Goal: Information Seeking & Learning: Understand process/instructions

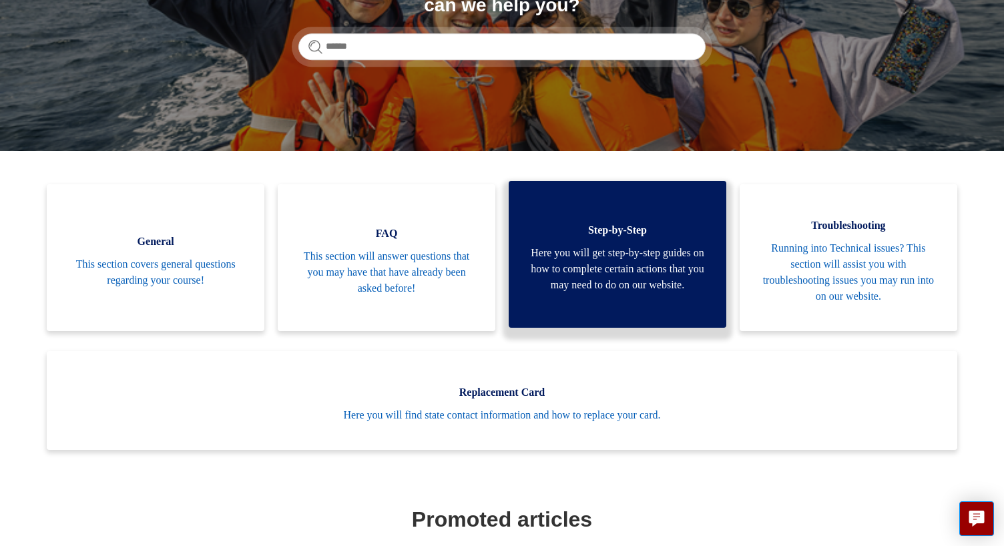
scroll to position [210, 0]
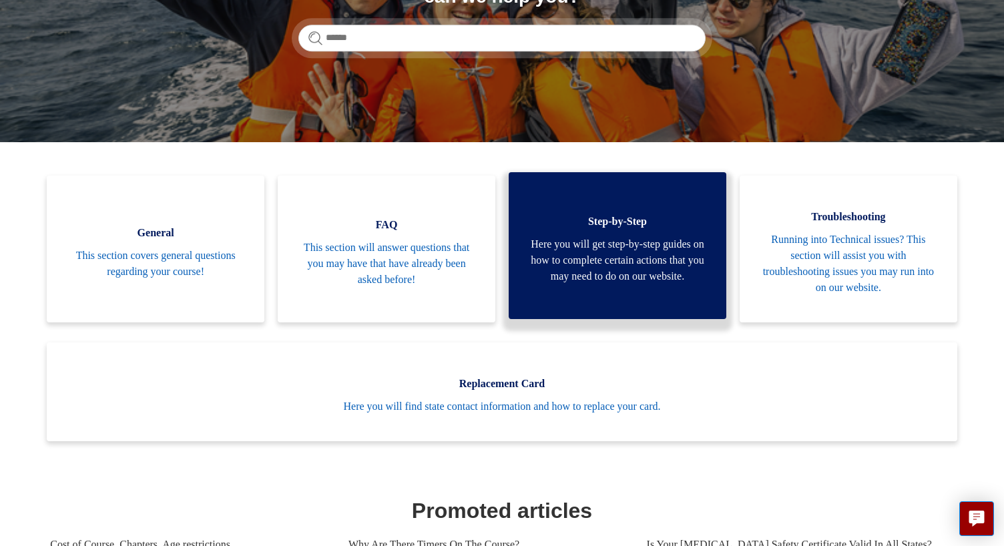
click at [643, 250] on span "Here you will get step-by-step guides on how to complete certain actions that y…" at bounding box center [618, 260] width 178 height 48
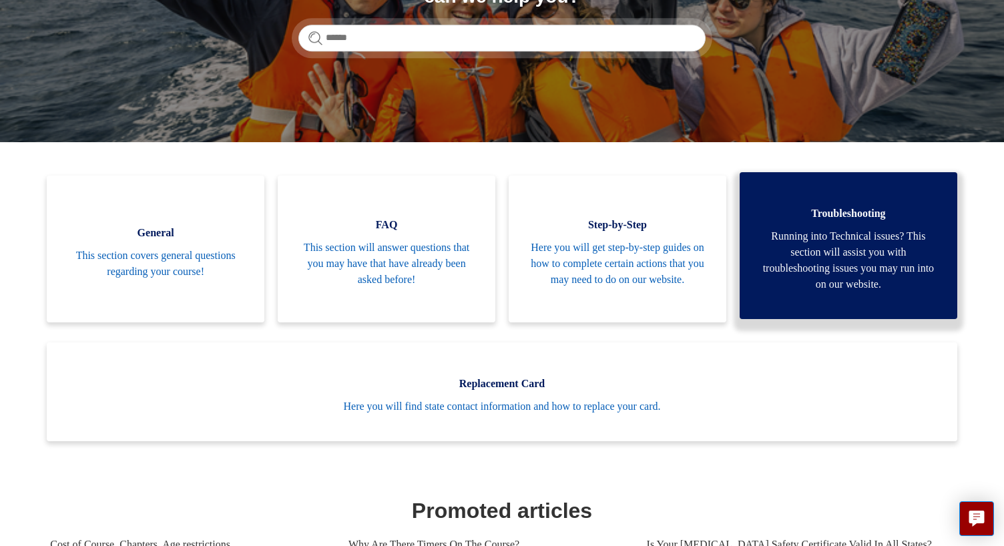
click at [860, 256] on span "Running into Technical issues? This section will assist you with troubleshootin…" at bounding box center [849, 260] width 178 height 64
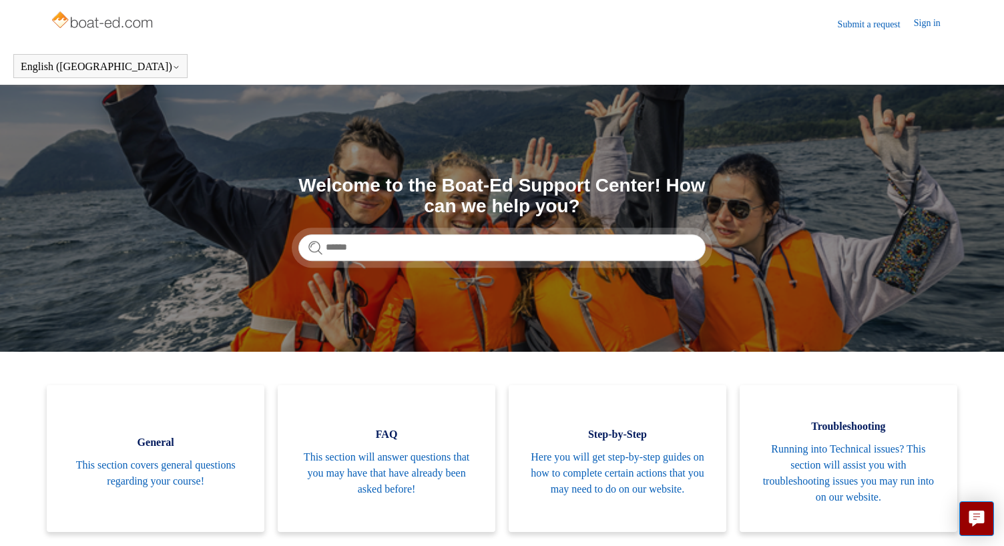
scroll to position [0, 0]
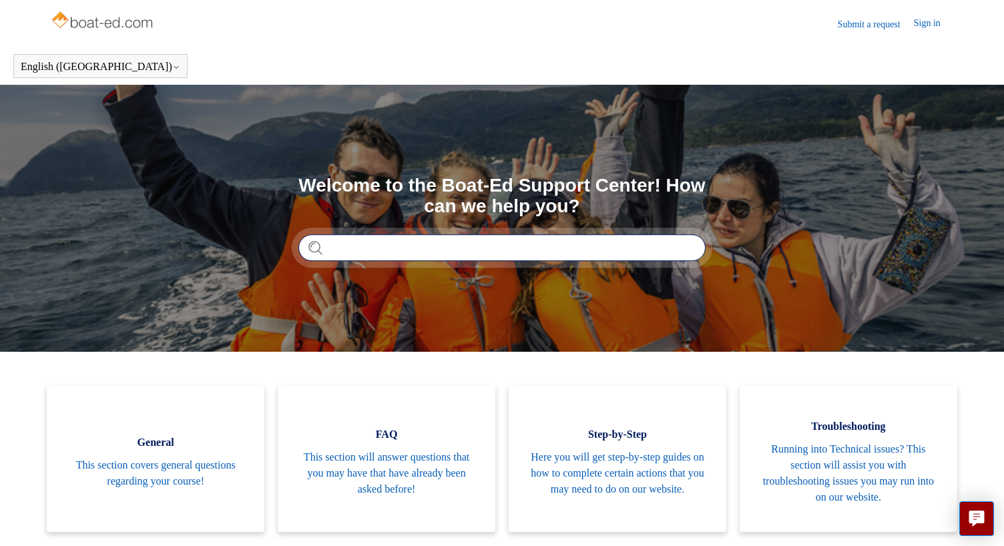
click at [468, 251] on input "Search" at bounding box center [502, 247] width 407 height 27
type input "**********"
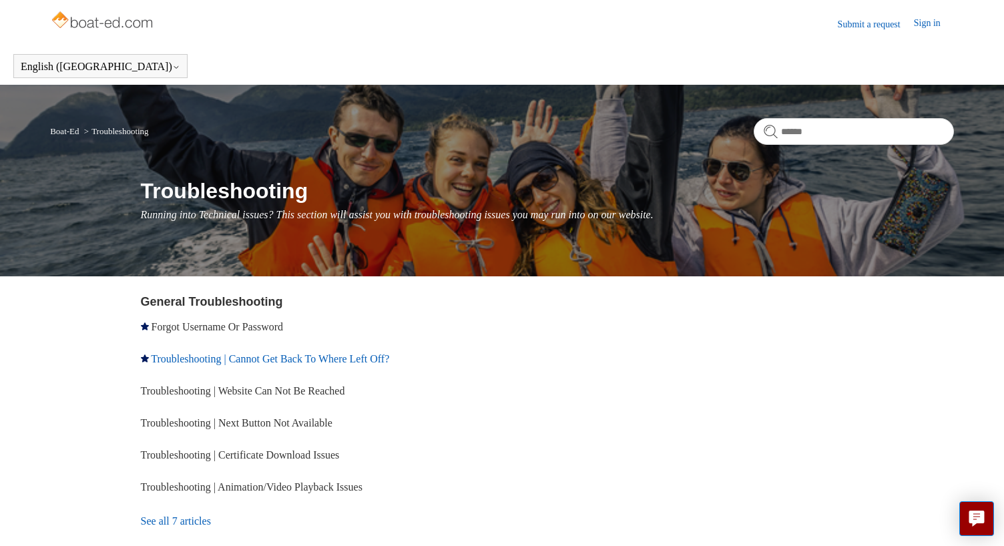
click at [367, 359] on link "Troubleshooting | Cannot Get Back To Where Left Off?" at bounding box center [270, 358] width 238 height 11
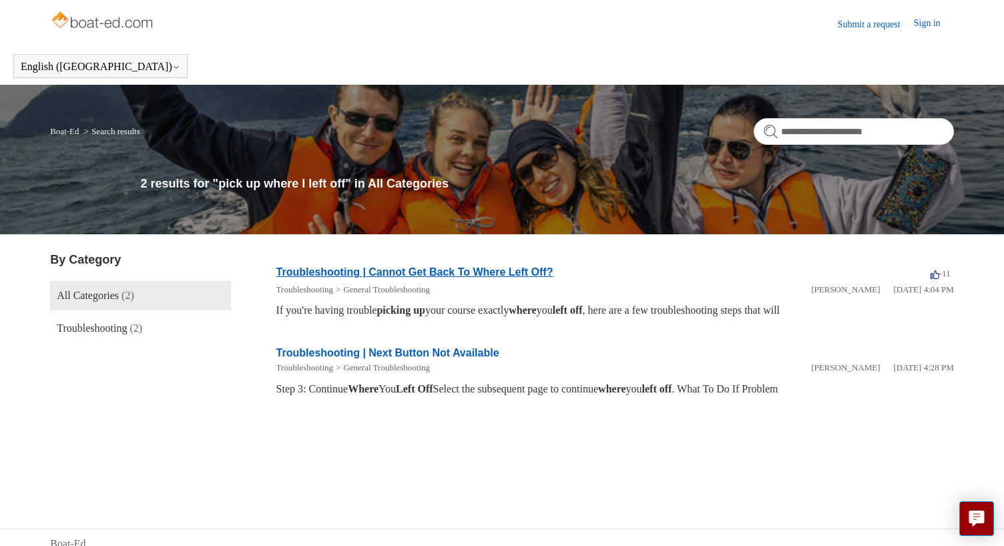
click at [498, 274] on link "Troubleshooting | Cannot Get Back To Where Left Off?" at bounding box center [414, 271] width 277 height 11
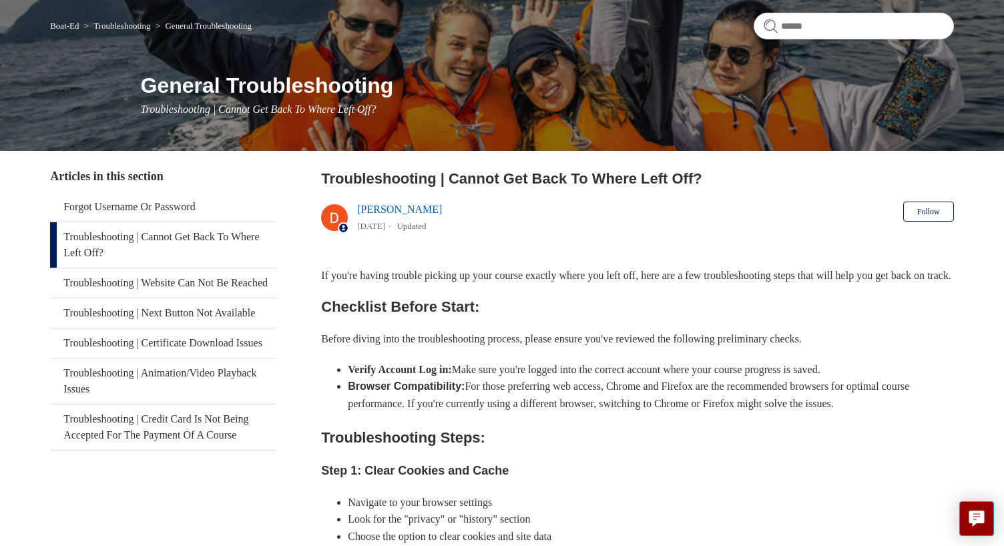
scroll to position [106, 0]
